Goal: Task Accomplishment & Management: Manage account settings

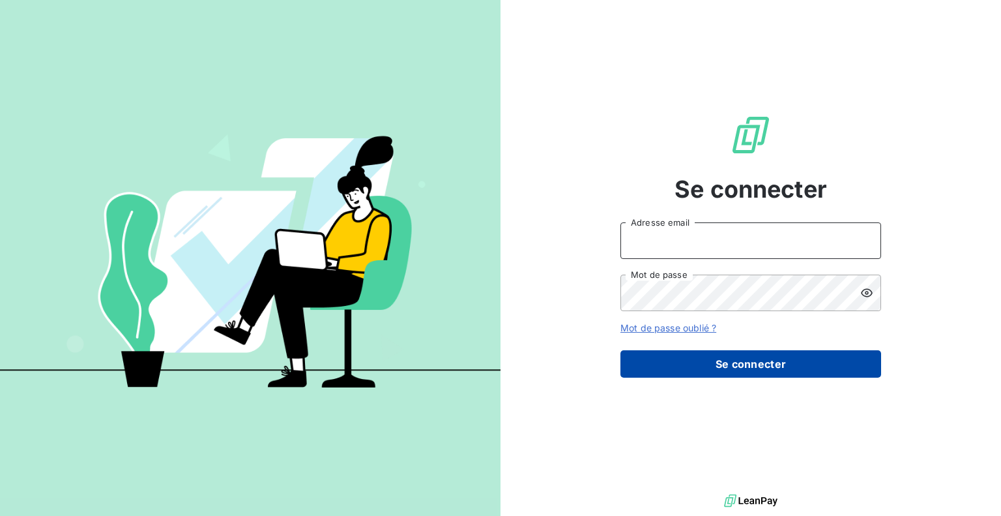
type input "[PERSON_NAME][EMAIL_ADDRESS][DOMAIN_NAME]"
click at [752, 354] on button "Se connecter" at bounding box center [751, 363] width 261 height 27
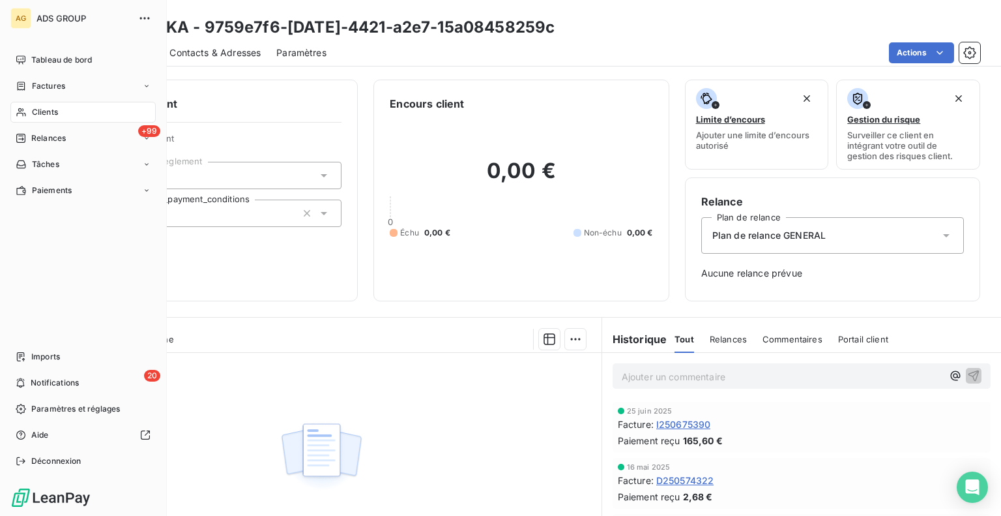
click at [63, 111] on div "Clients" at bounding box center [82, 112] width 145 height 21
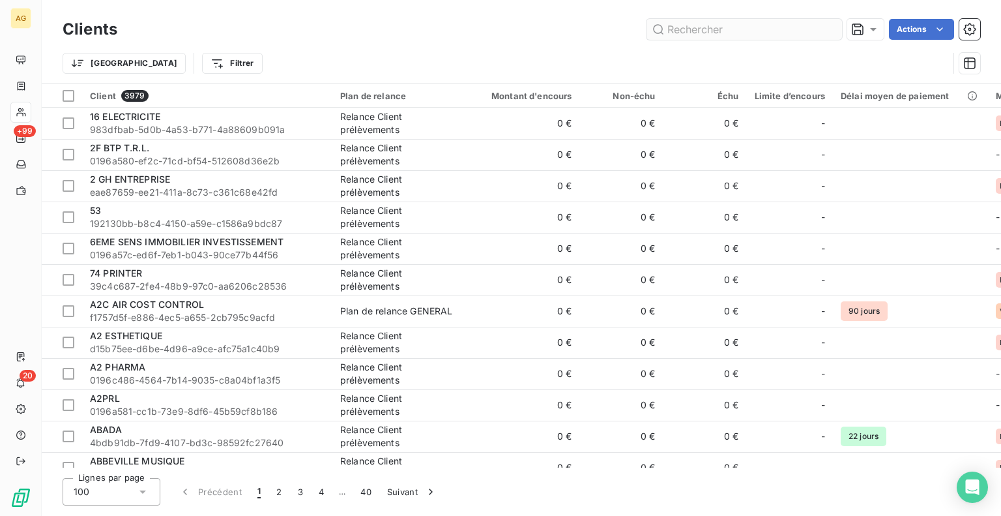
click at [694, 29] on input "text" at bounding box center [745, 29] width 196 height 21
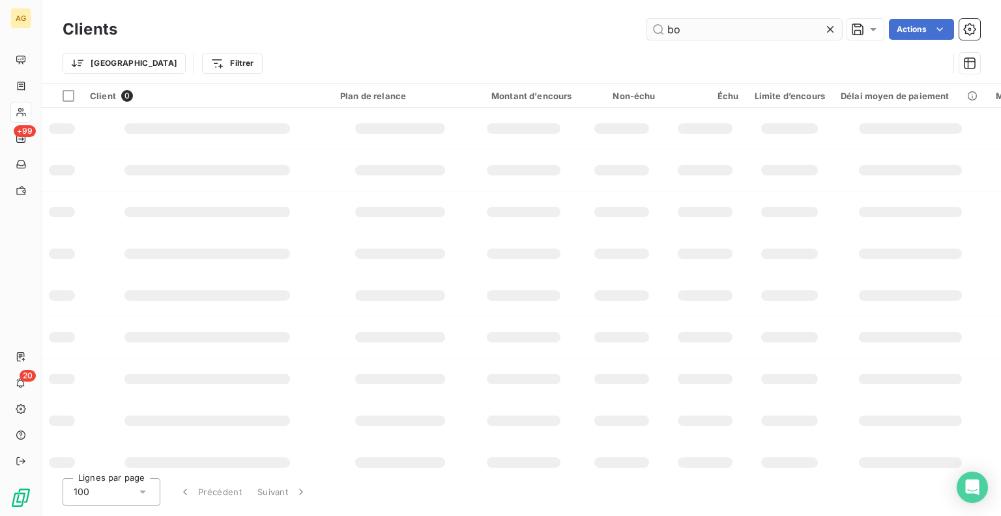
type input "b"
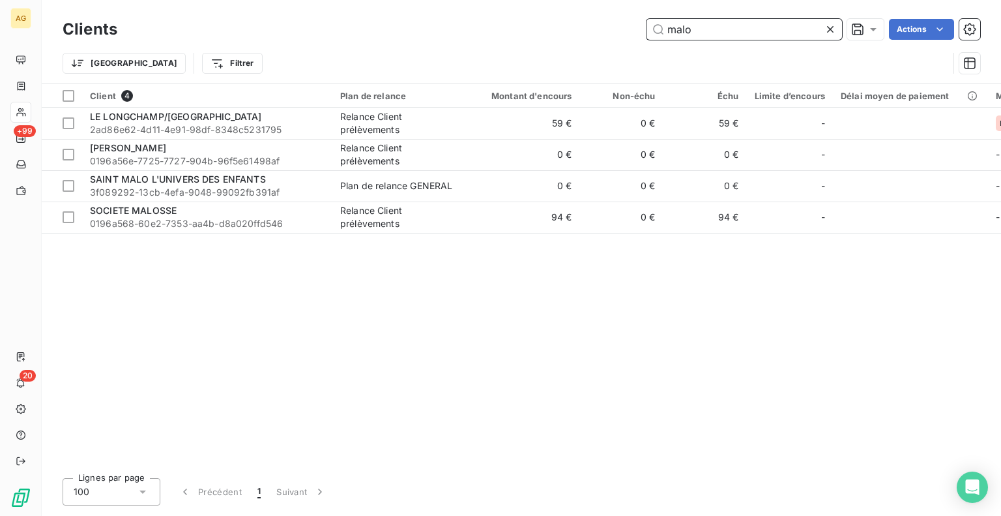
click at [785, 31] on input "malo" at bounding box center [745, 29] width 196 height 21
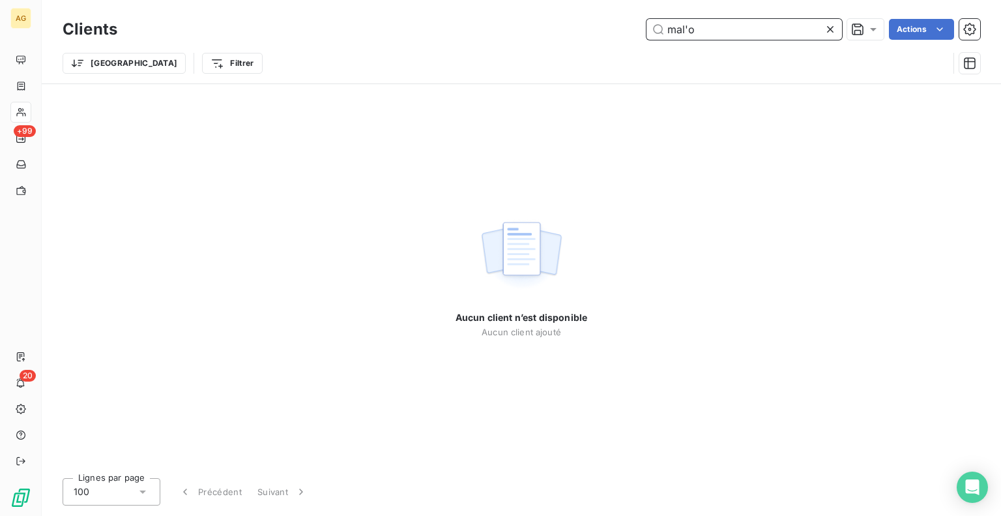
type input "mal'o"
